Goal: Task Accomplishment & Management: Complete application form

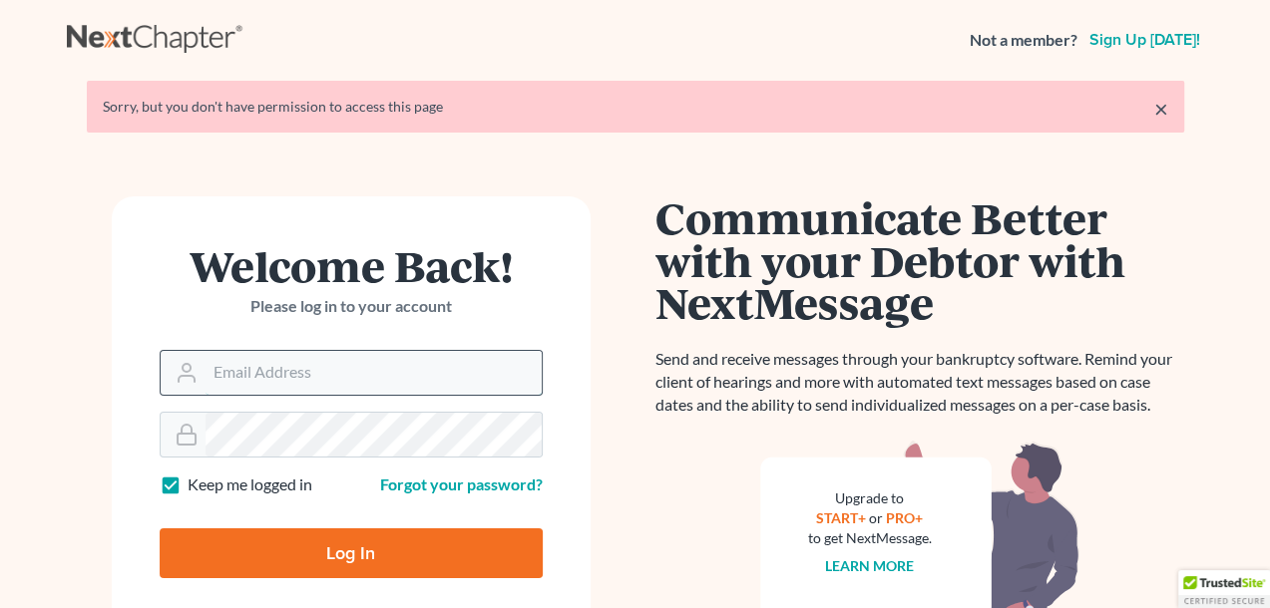
click at [277, 379] on input "Email Address" at bounding box center [373, 373] width 336 height 44
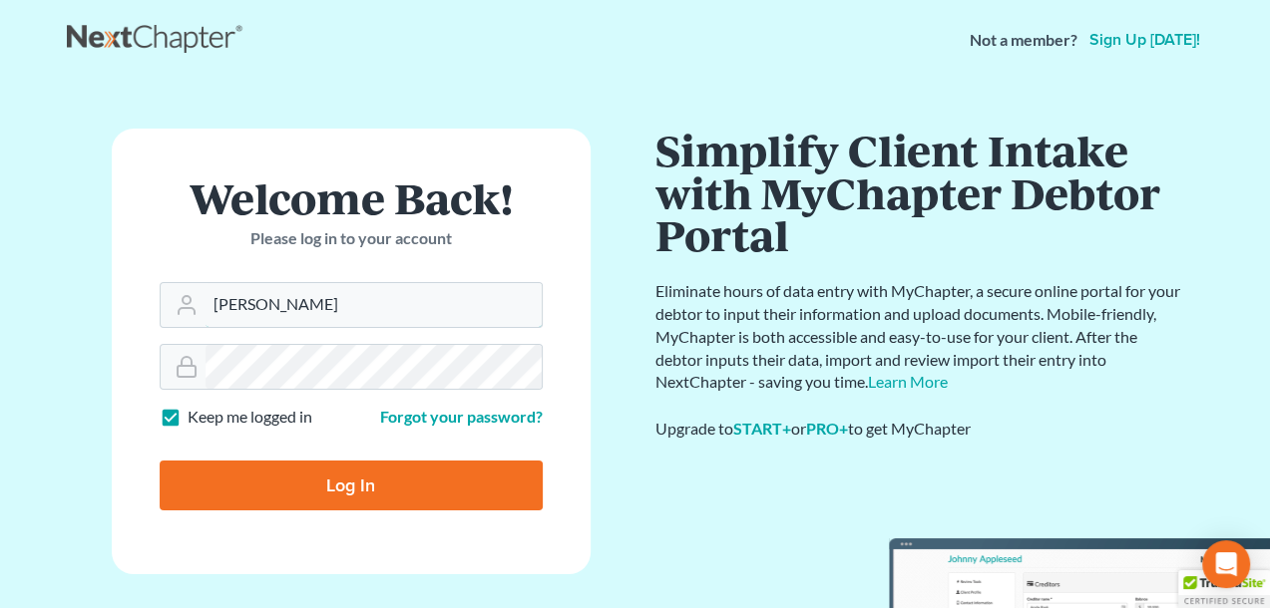
type input "[PERSON_NAME][EMAIL_ADDRESS][DOMAIN_NAME]"
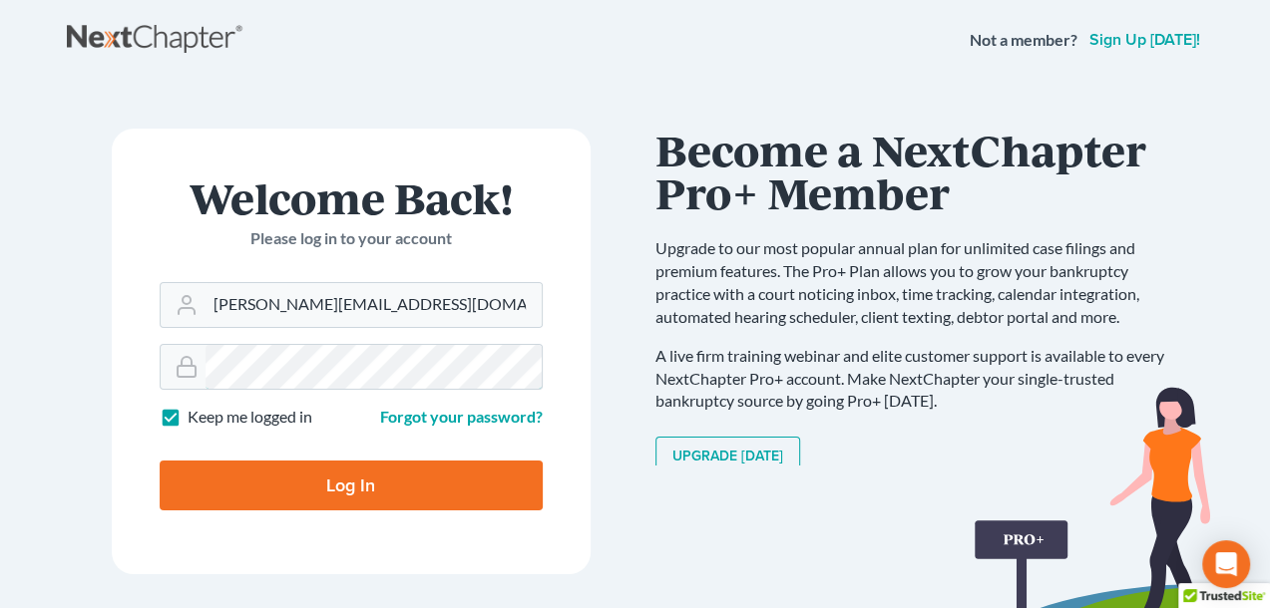
click at [160, 461] on input "Log In" at bounding box center [351, 486] width 383 height 50
type input "Thinking..."
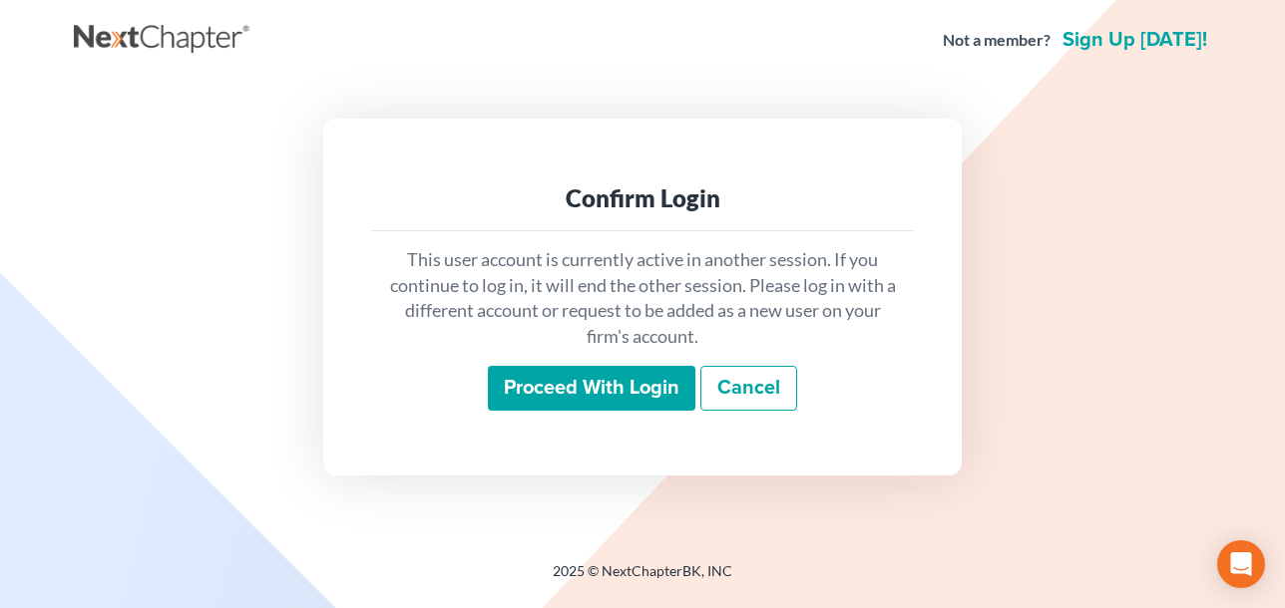
click at [614, 374] on input "Proceed with login" at bounding box center [591, 389] width 207 height 46
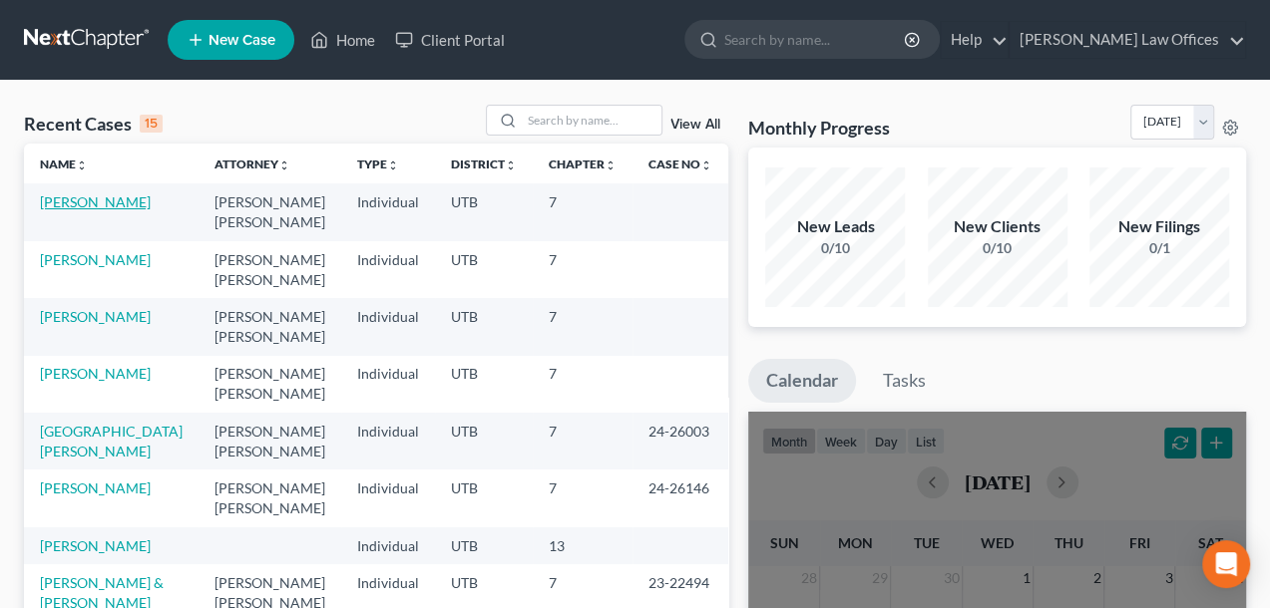
click at [96, 205] on link "Orona, Lorenzo" at bounding box center [95, 201] width 111 height 17
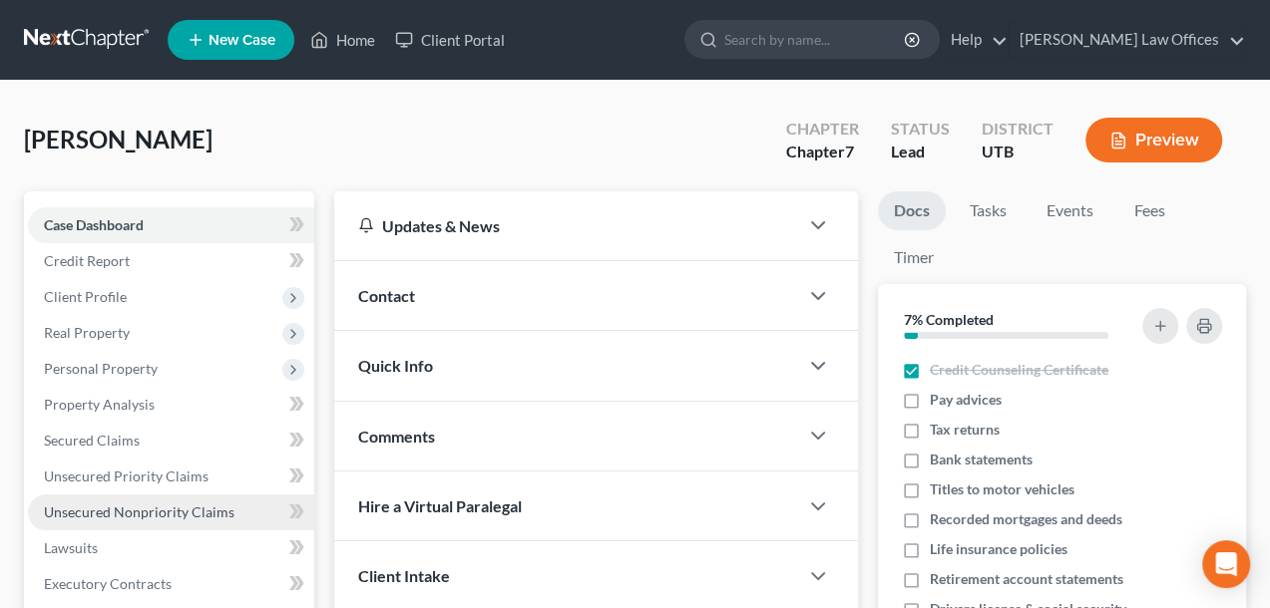
click at [121, 514] on span "Unsecured Nonpriority Claims" at bounding box center [139, 512] width 191 height 17
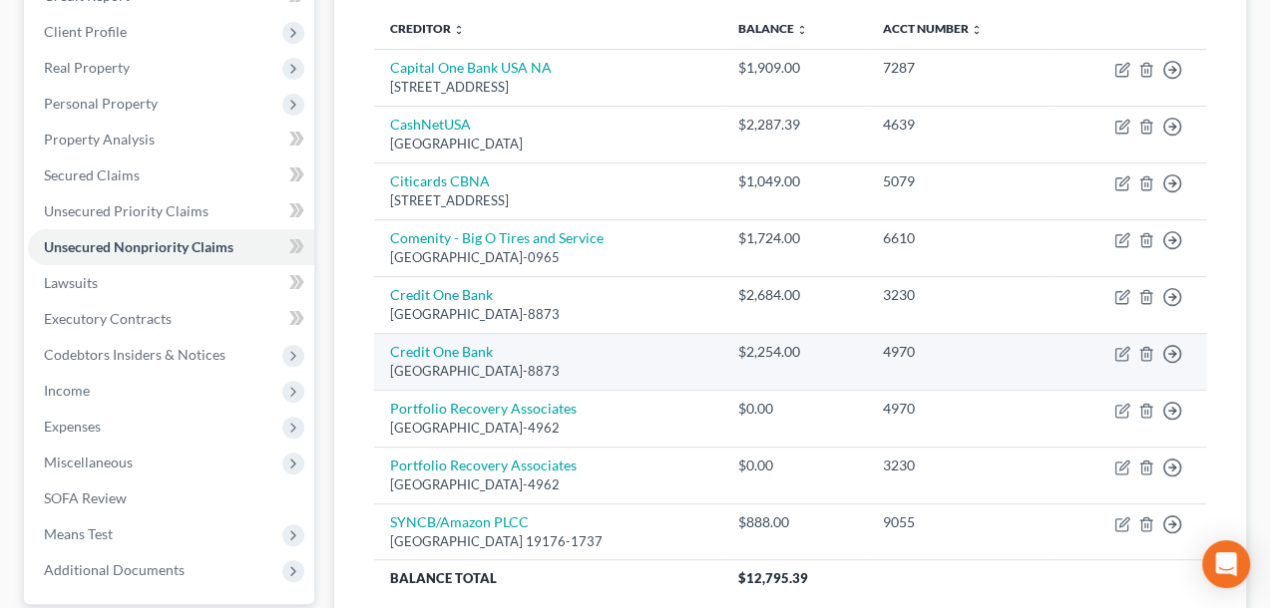
scroll to position [299, 0]
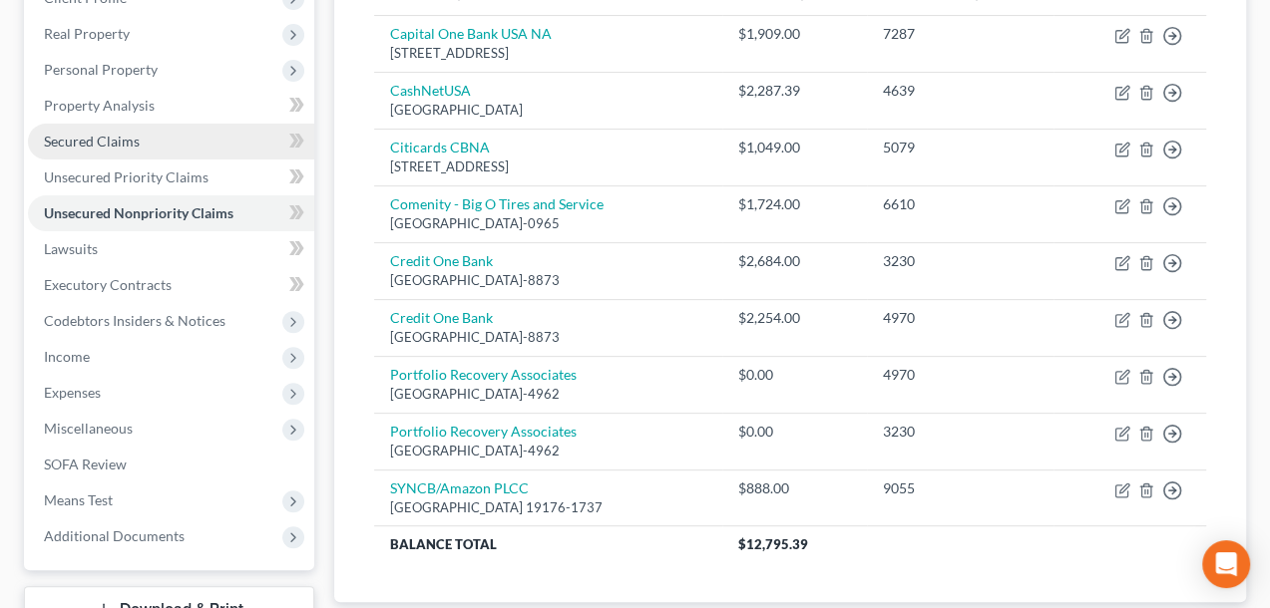
click at [85, 148] on span "Secured Claims" at bounding box center [92, 141] width 96 height 17
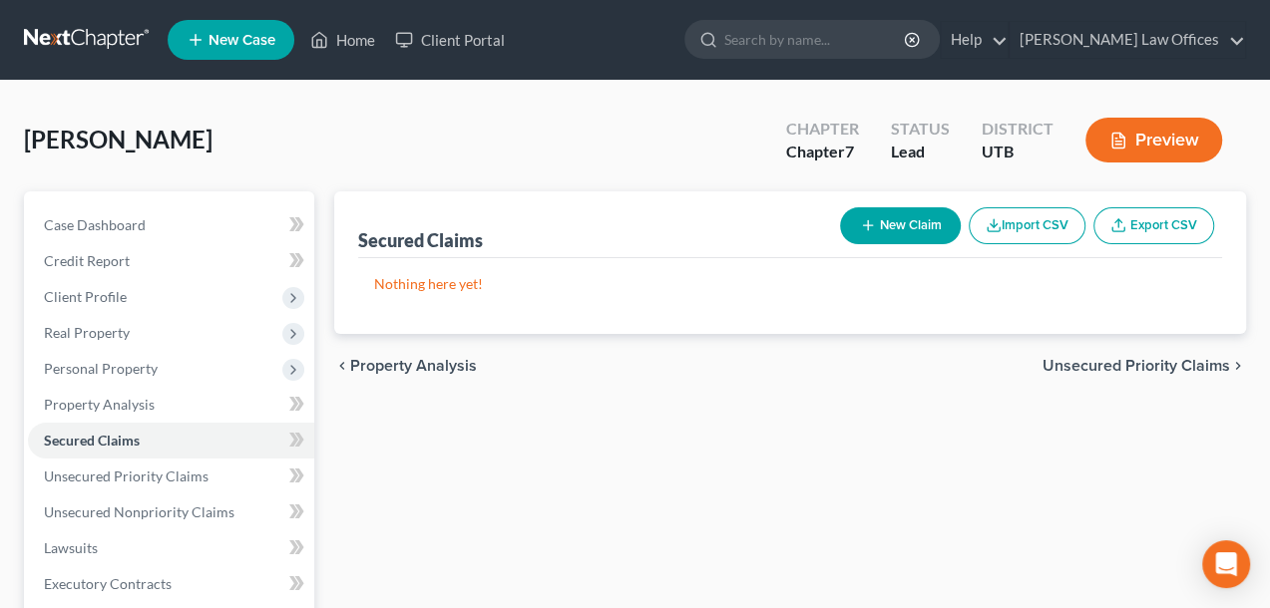
click at [895, 230] on button "New Claim" at bounding box center [900, 225] width 121 height 37
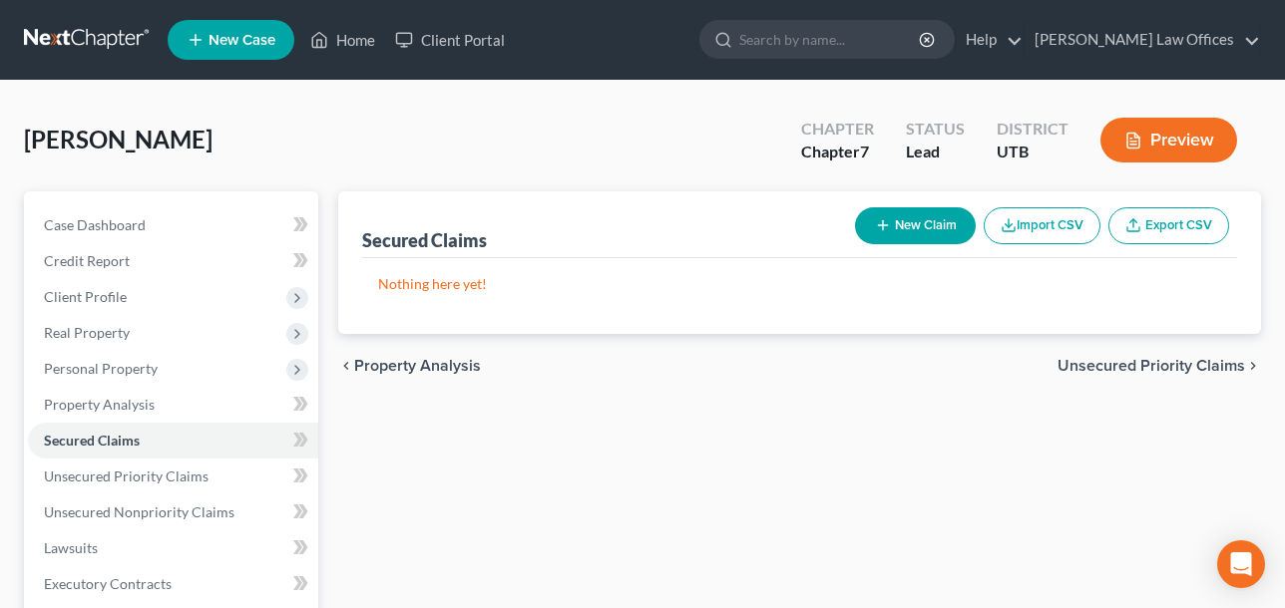
select select "0"
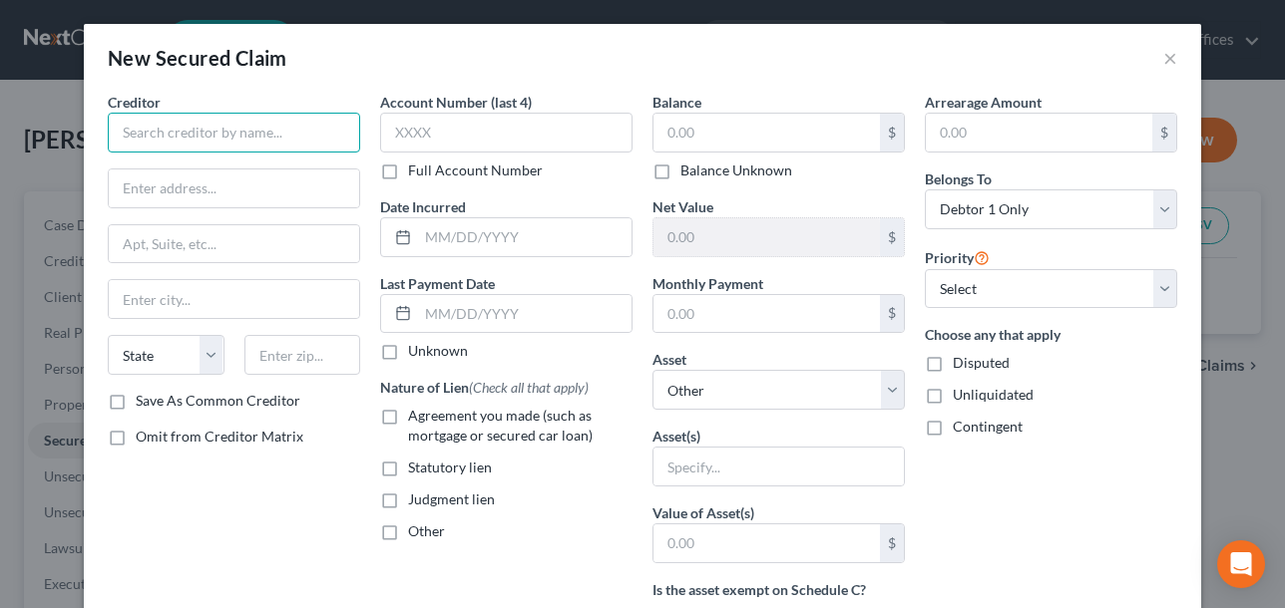
click at [252, 132] on input "text" at bounding box center [234, 133] width 252 height 40
type input "Lead Bank"
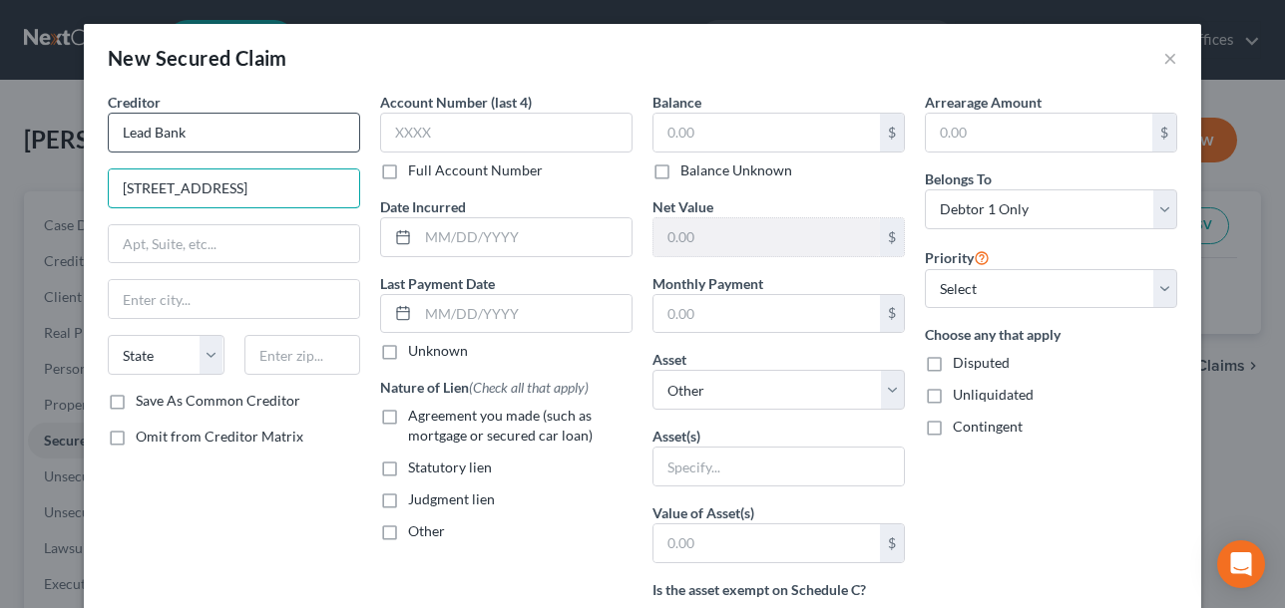
type input "901 E 6th Street, Unit 400"
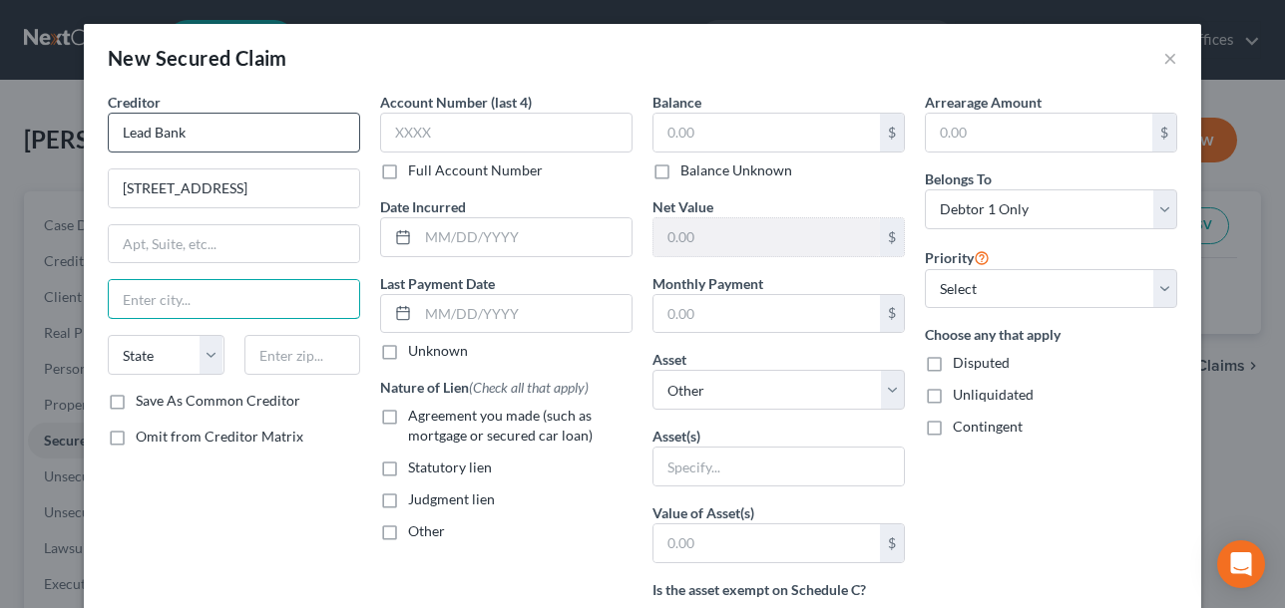
type input "a"
type input "Austin"
select select "45"
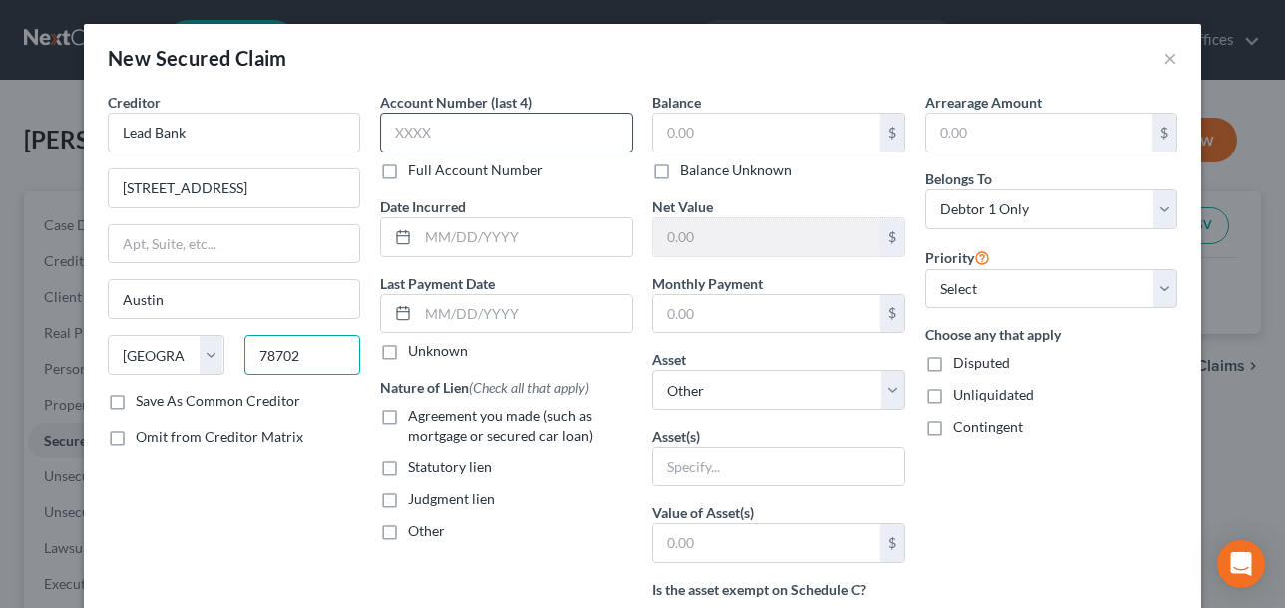
type input "78702"
click at [431, 125] on input "text" at bounding box center [506, 133] width 252 height 40
type input "8563"
click at [447, 220] on input "text" at bounding box center [524, 237] width 213 height 38
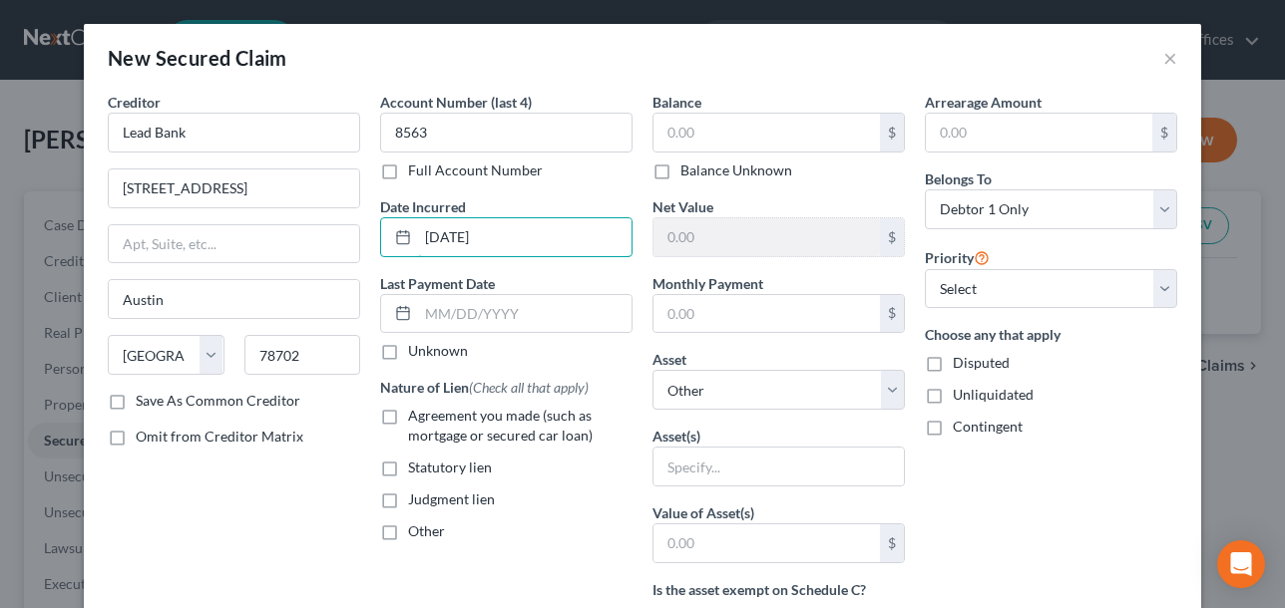
type input "08/06/2025"
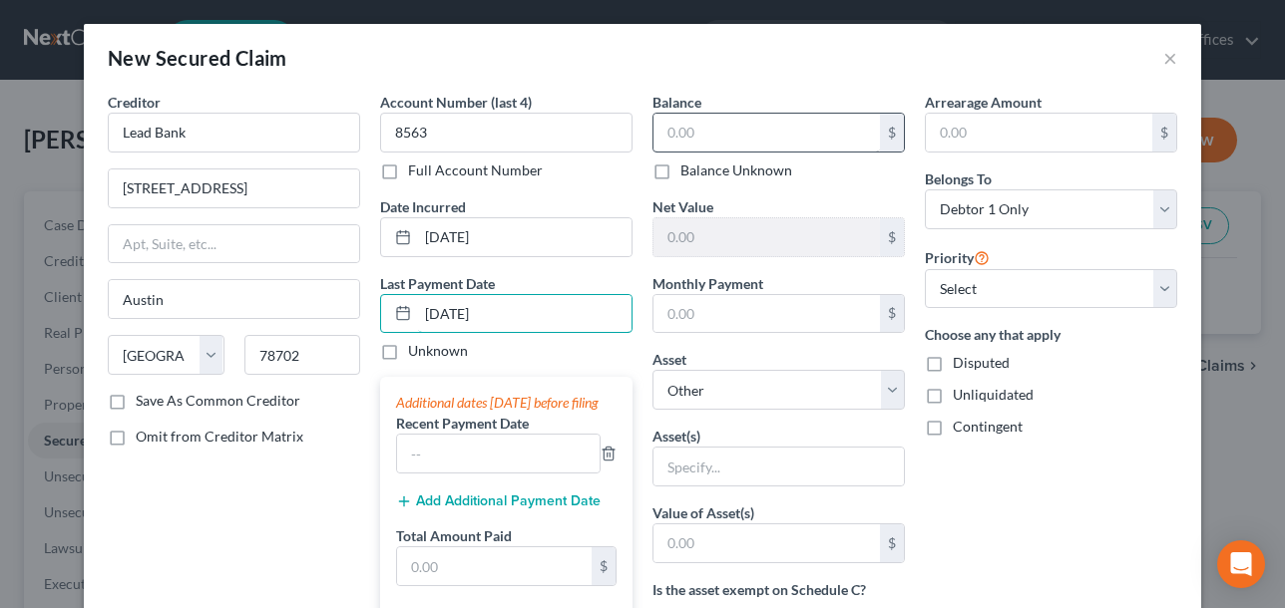
type input "09/07/2025"
click at [808, 146] on input "text" at bounding box center [766, 133] width 226 height 38
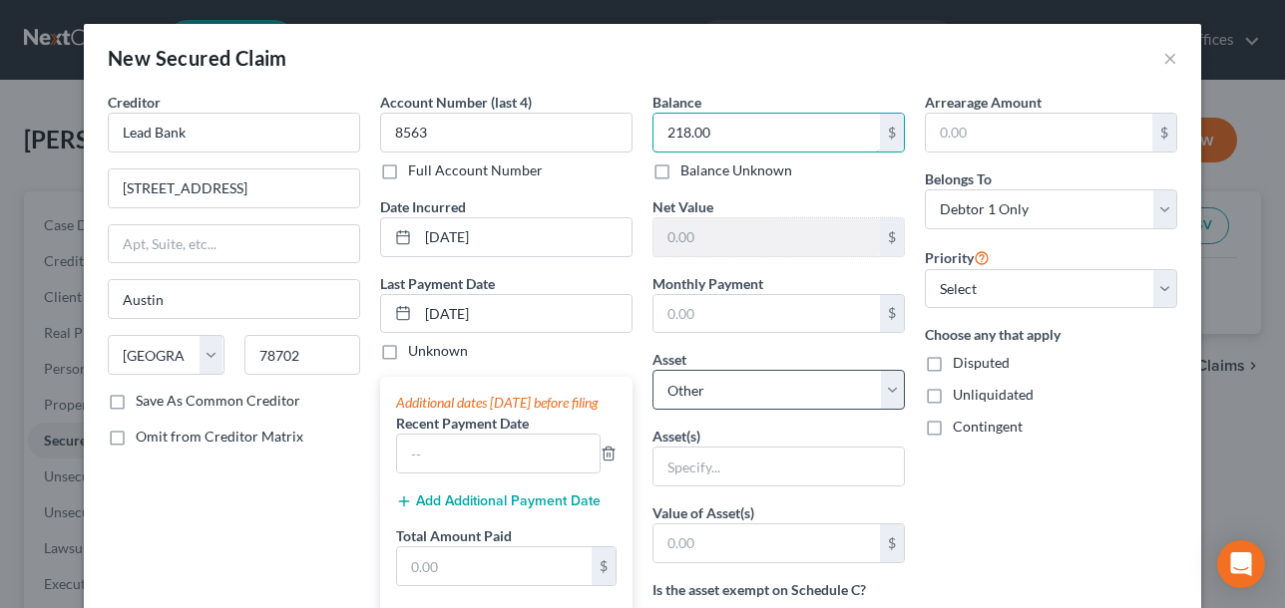
type input "218.00"
click at [803, 390] on select "Select Other Multiple Assets Clothing - Personal Clothing - $100.0 First Commun…" at bounding box center [778, 390] width 252 height 40
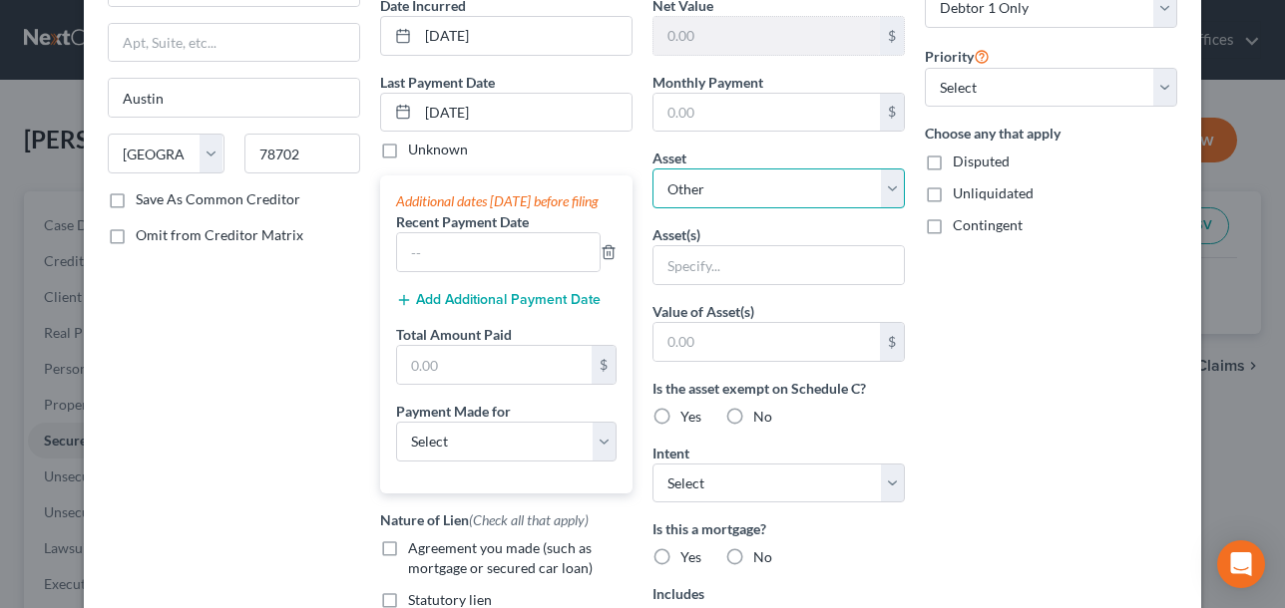
scroll to position [199, 0]
click at [878, 174] on select "Select Other Multiple Assets Clothing - Personal Clothing - $100.0 First Commun…" at bounding box center [778, 191] width 252 height 40
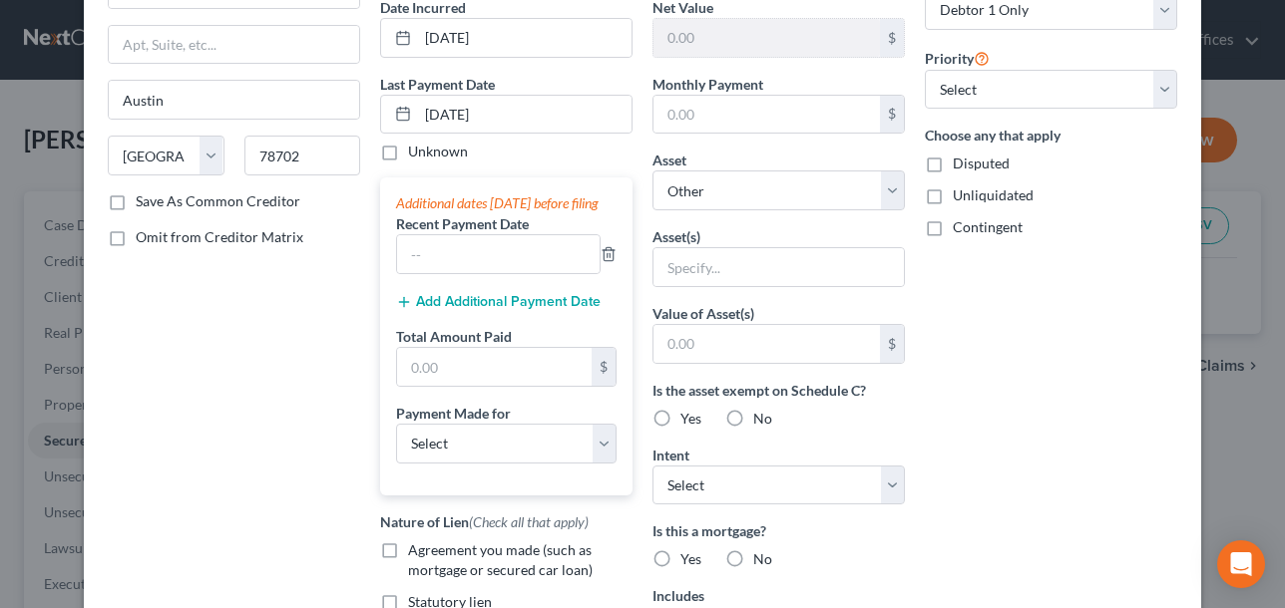
click at [987, 540] on div "Arrearage Amount $ Belongs To * Select Debtor 1 Only Debtor 2 Only Debtor 1 And…" at bounding box center [1051, 337] width 272 height 890
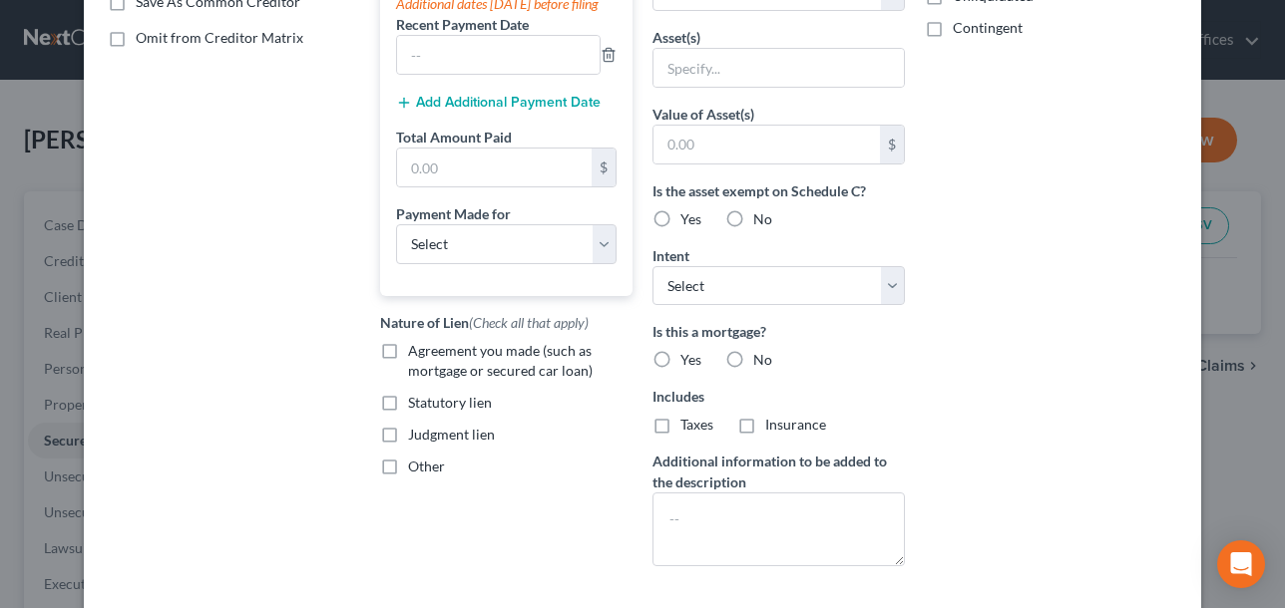
scroll to position [494, 0]
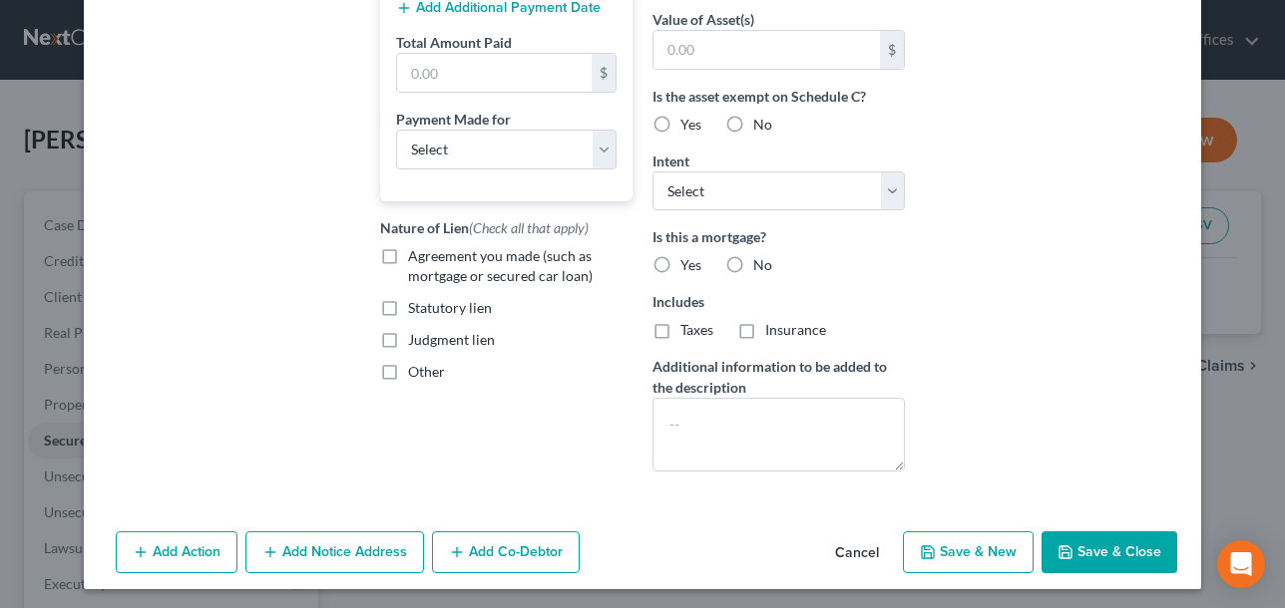
click at [1122, 552] on button "Save & Close" at bounding box center [1109, 553] width 136 height 42
select select
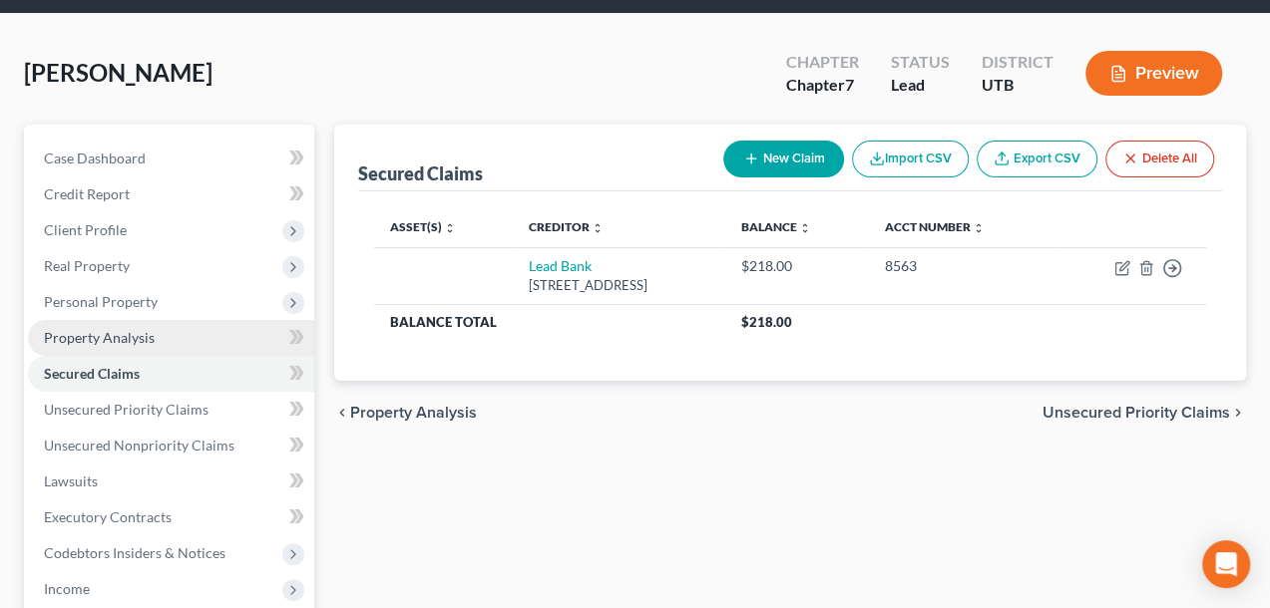
scroll to position [100, 0]
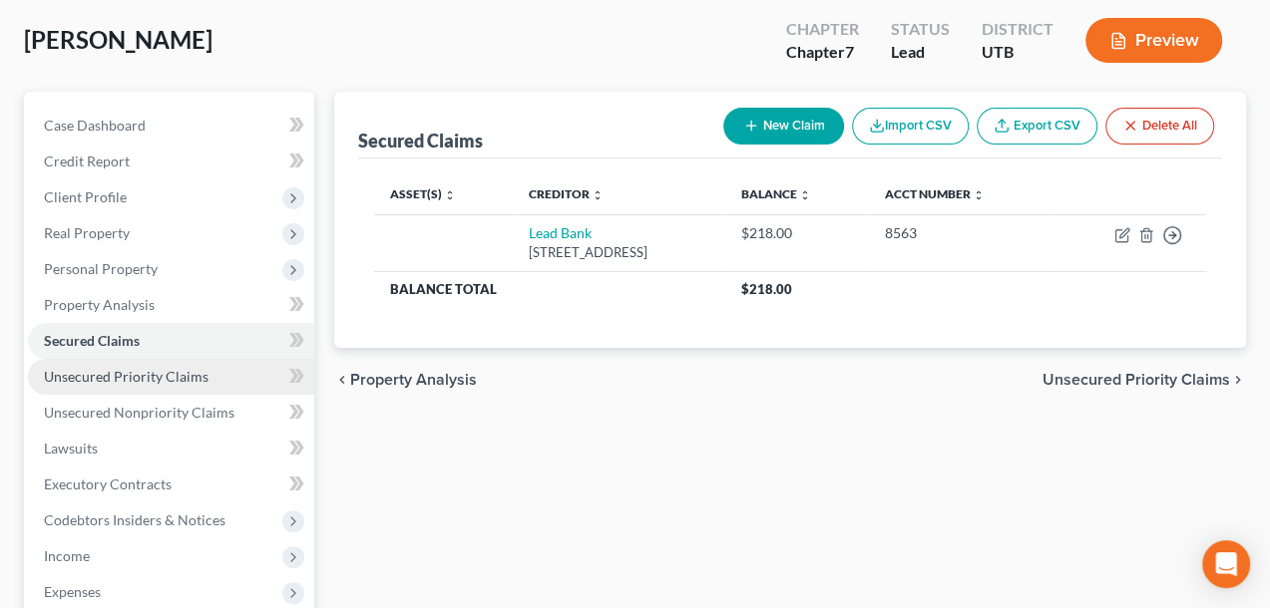
click at [201, 387] on link "Unsecured Priority Claims" at bounding box center [171, 377] width 286 height 36
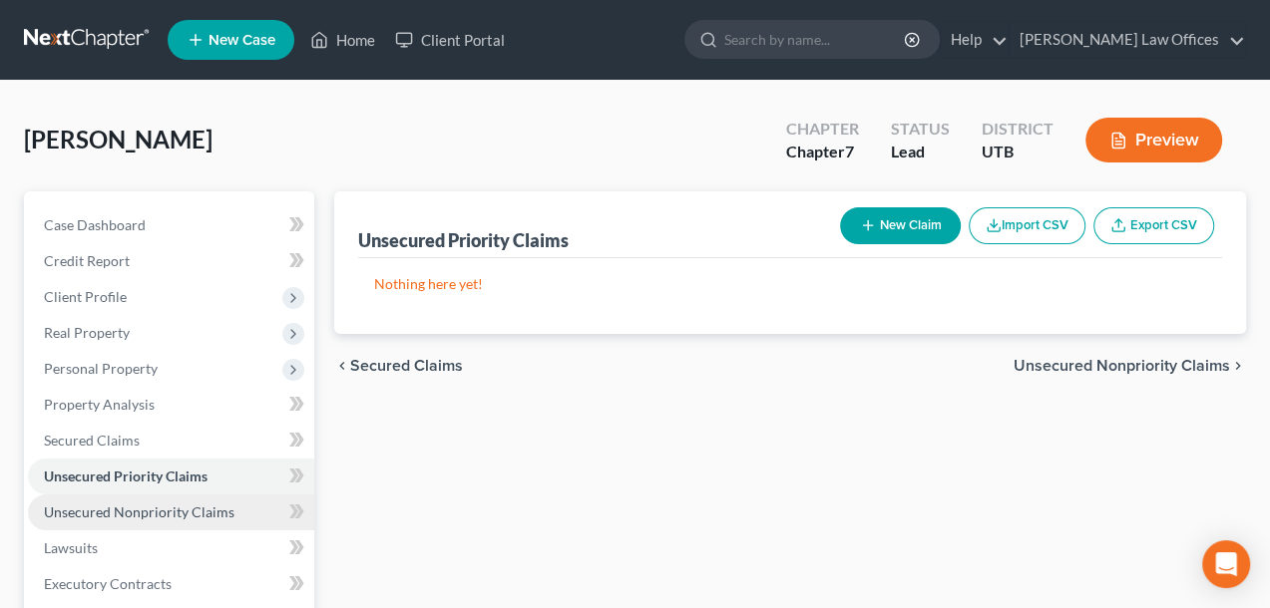
click at [153, 509] on span "Unsecured Nonpriority Claims" at bounding box center [139, 512] width 191 height 17
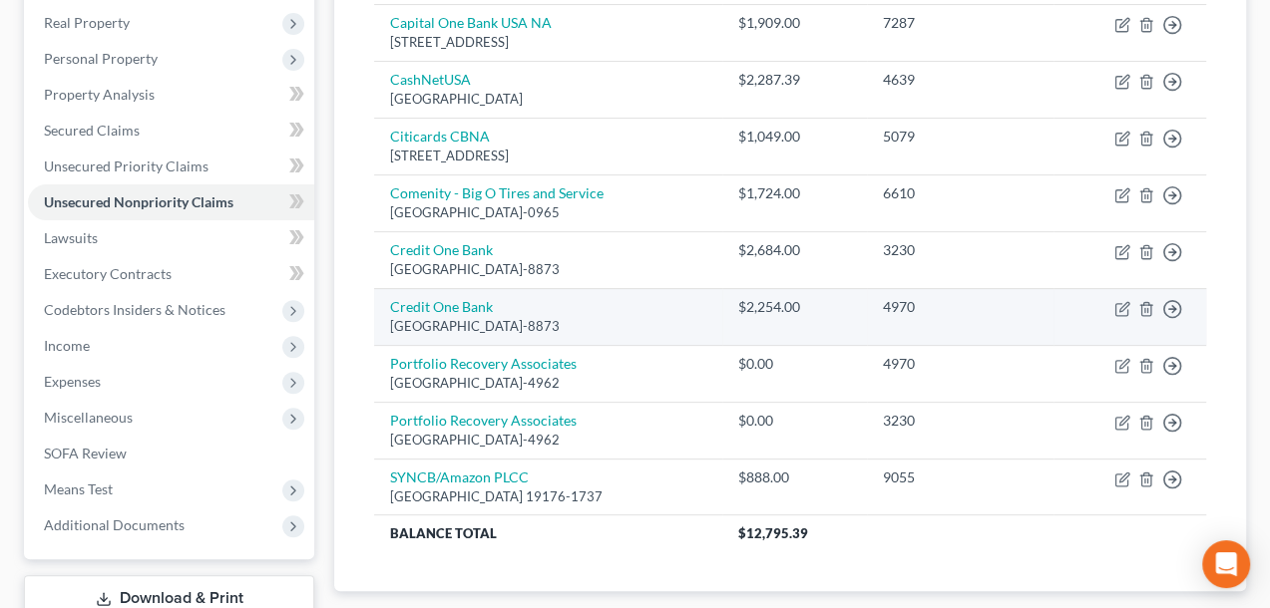
scroll to position [450, 0]
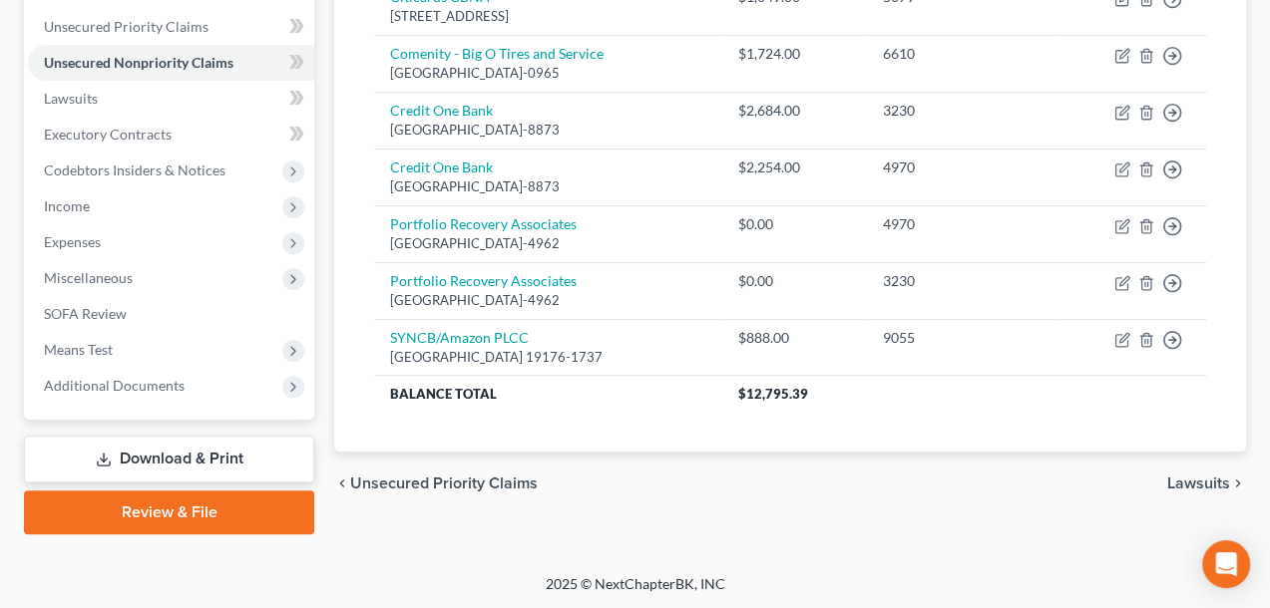
click at [1218, 480] on span "Lawsuits" at bounding box center [1198, 484] width 63 height 16
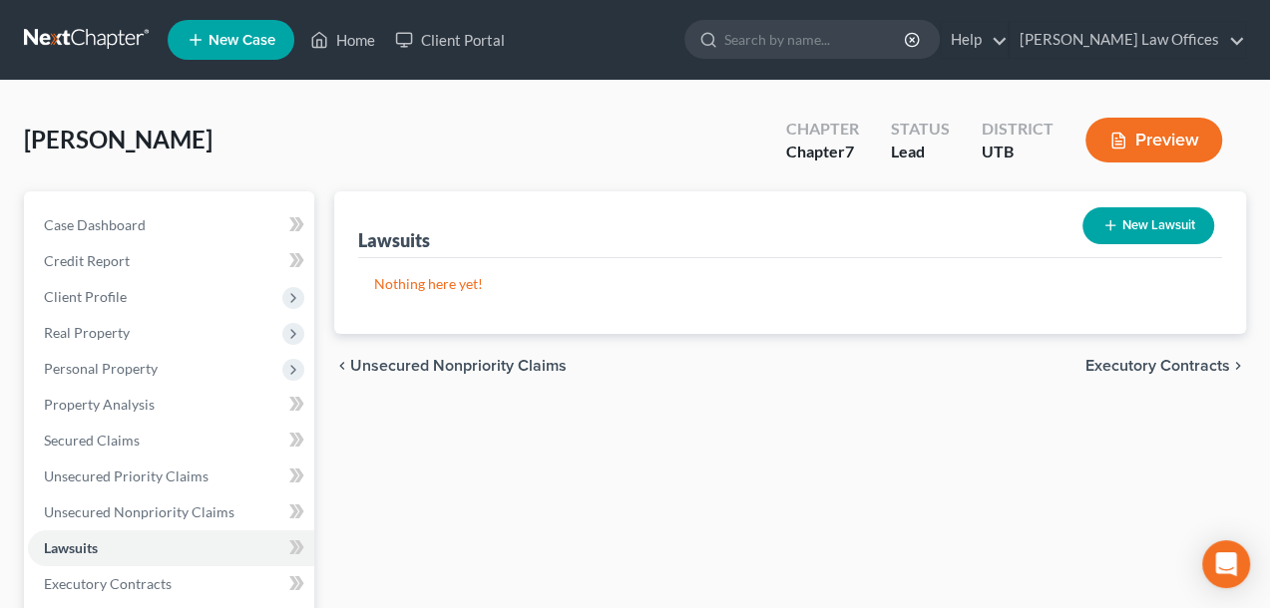
click at [1218, 480] on div "Lawsuits New Lawsuit Nothing here yet! Court Name Date Filed Status Creditor Na…" at bounding box center [790, 588] width 932 height 793
click at [1181, 359] on span "Executory Contracts" at bounding box center [1157, 366] width 145 height 16
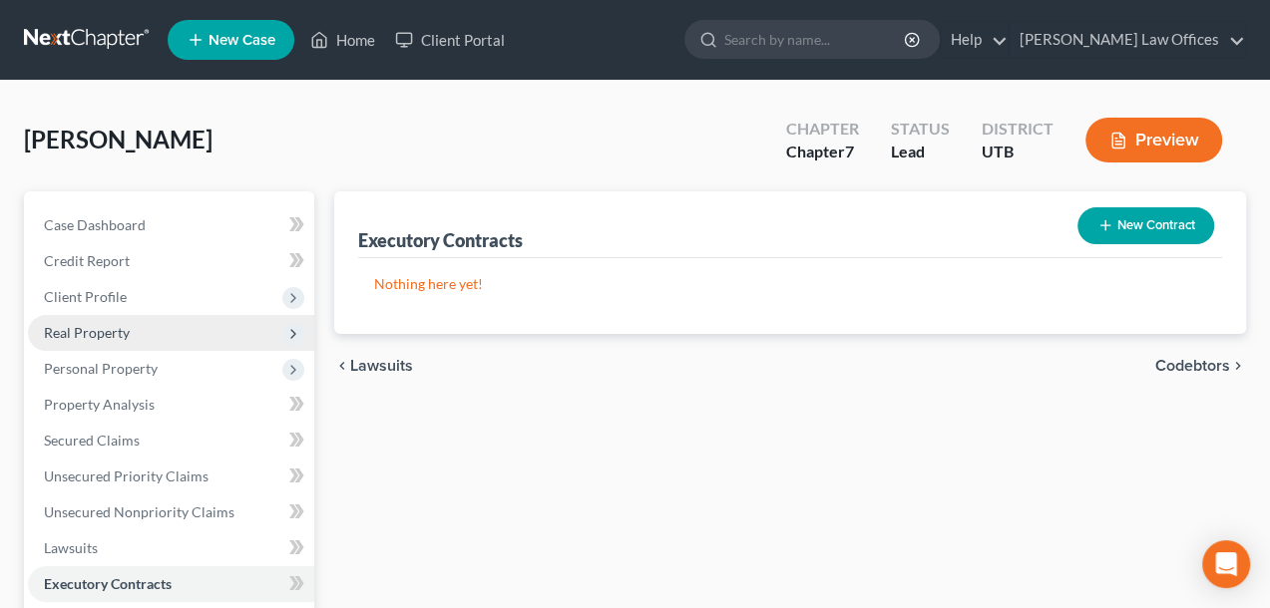
click at [102, 326] on span "Real Property" at bounding box center [87, 332] width 86 height 17
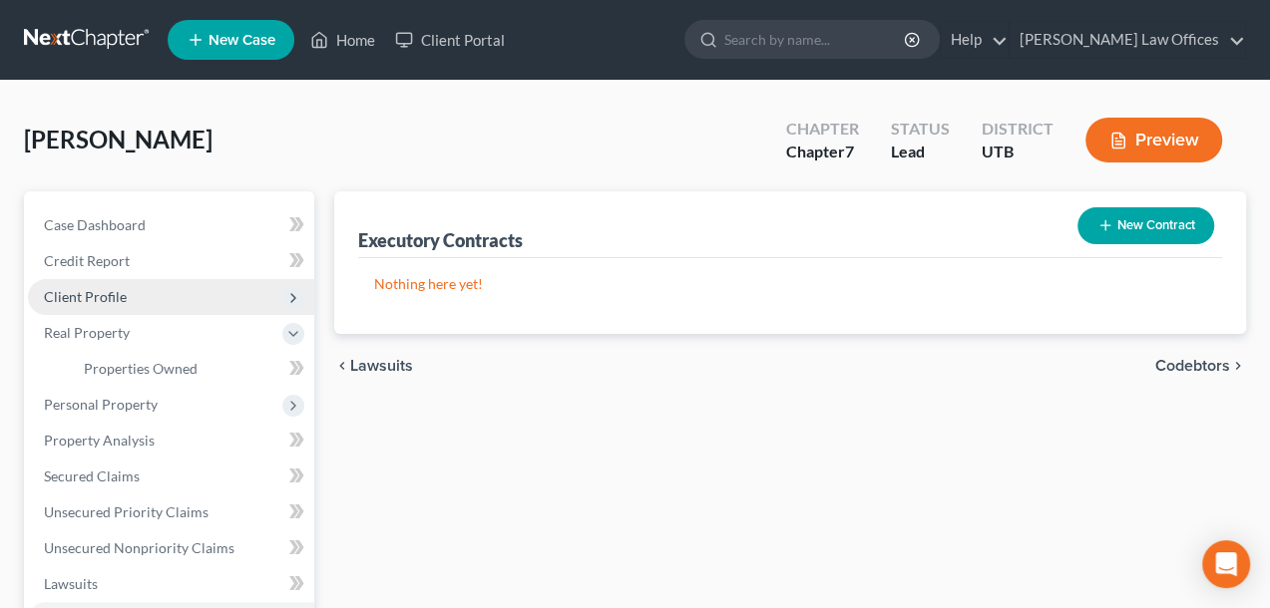
click at [91, 293] on span "Client Profile" at bounding box center [85, 296] width 83 height 17
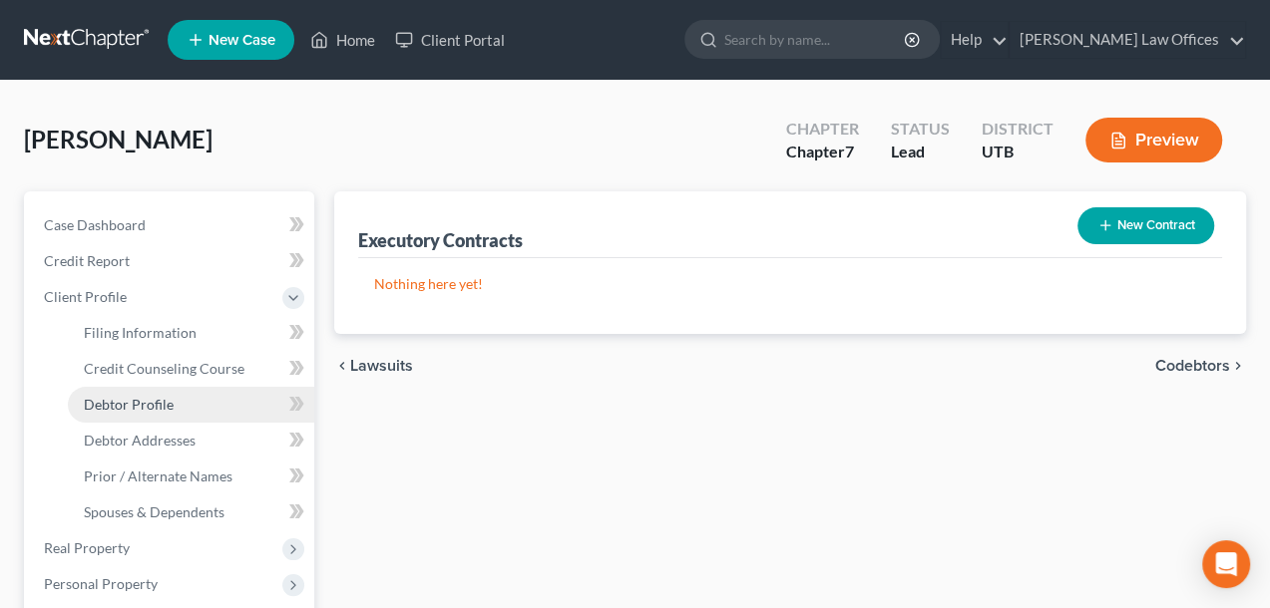
click at [149, 396] on span "Debtor Profile" at bounding box center [129, 404] width 90 height 17
select select "1"
